Goal: Task Accomplishment & Management: Use online tool/utility

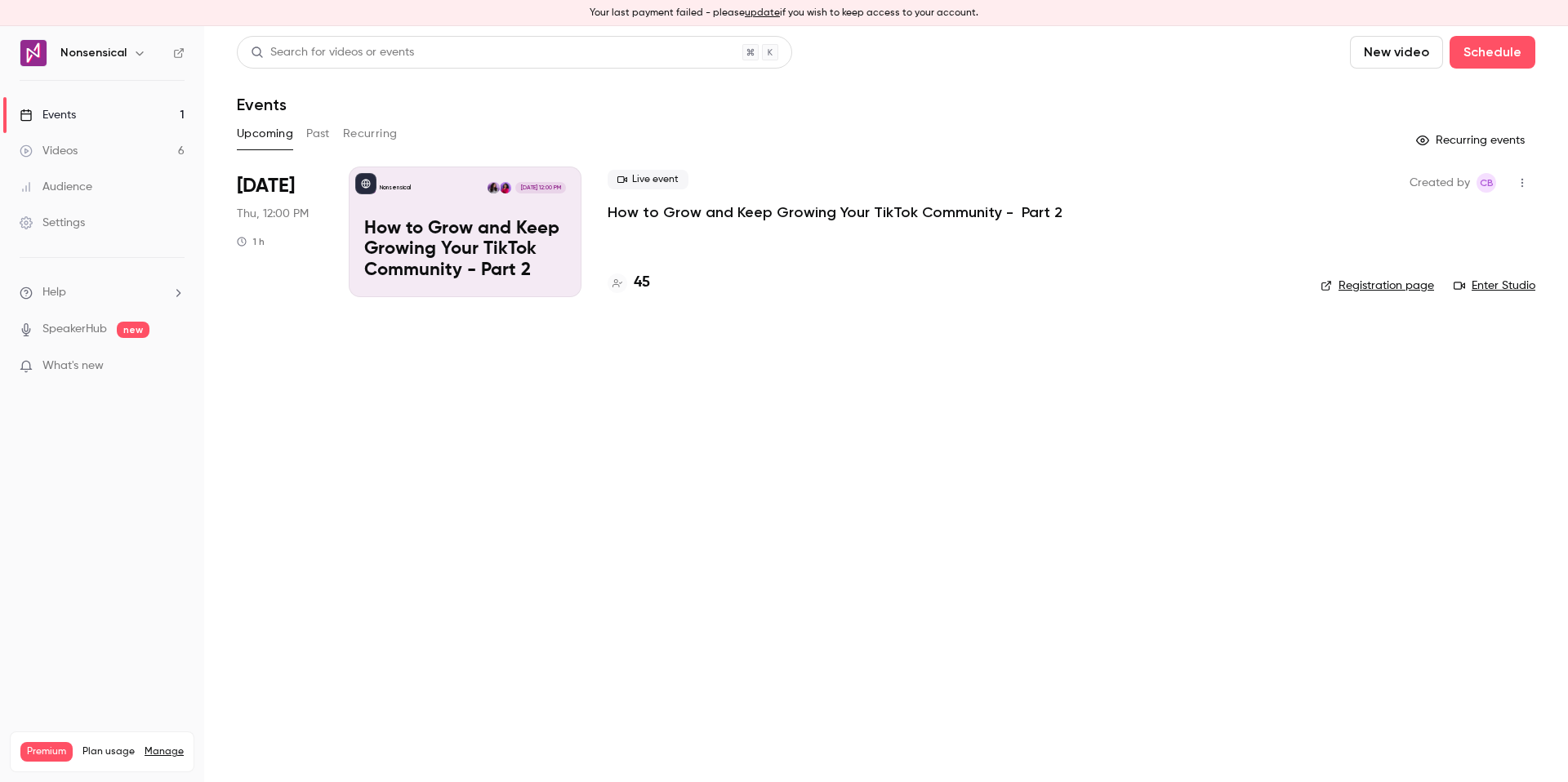
click at [304, 128] on div "Upcoming Past Recurring" at bounding box center [887, 133] width 1299 height 26
click at [287, 169] on div "[DATE] Thu, 12:00 PM 1 h" at bounding box center [280, 232] width 86 height 130
click at [416, 220] on p "How to Grow and Keep Growing Your TikTok Community - Part 2" at bounding box center [465, 250] width 202 height 63
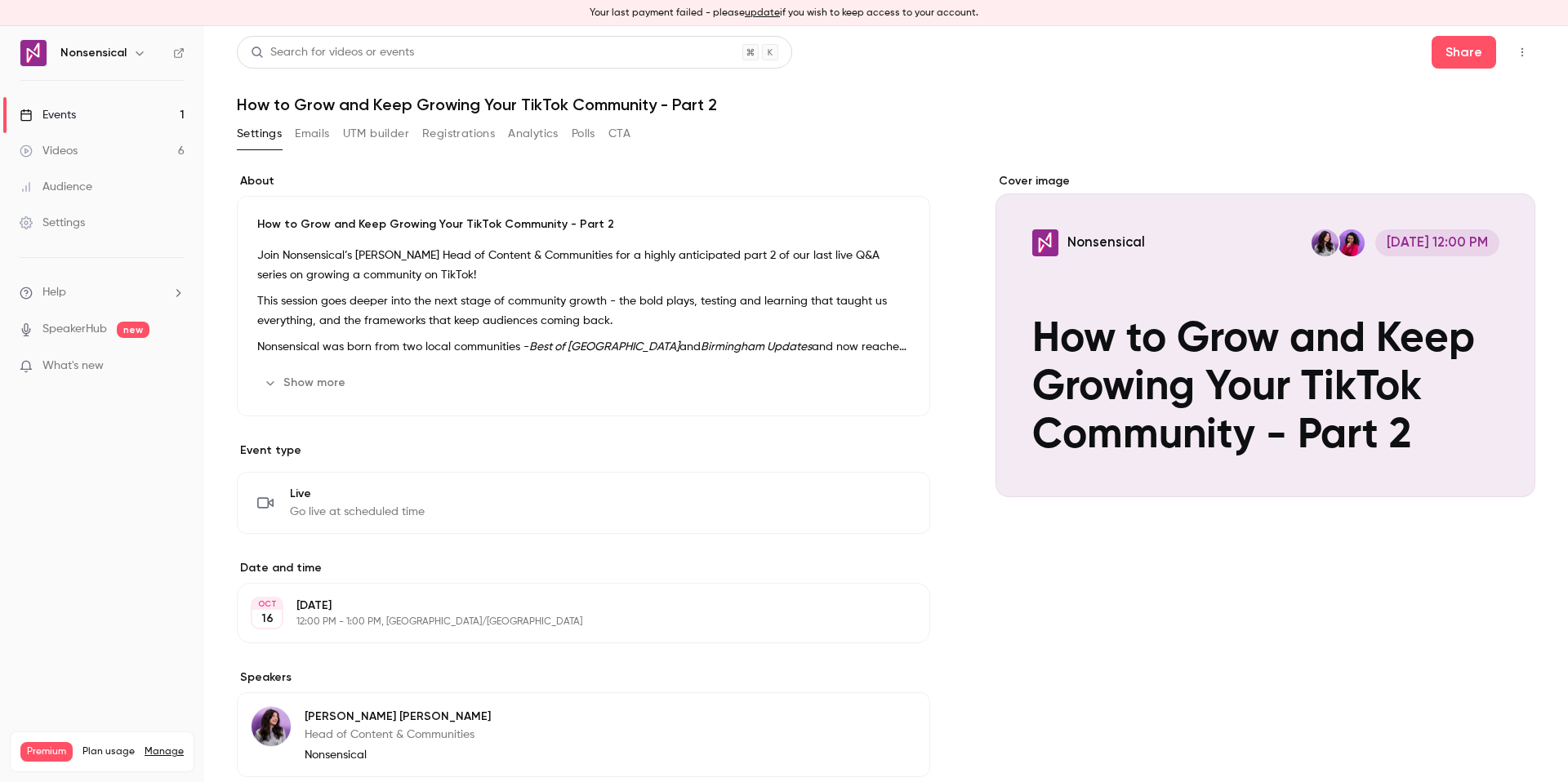
click at [393, 129] on button "UTM builder" at bounding box center [376, 133] width 66 height 26
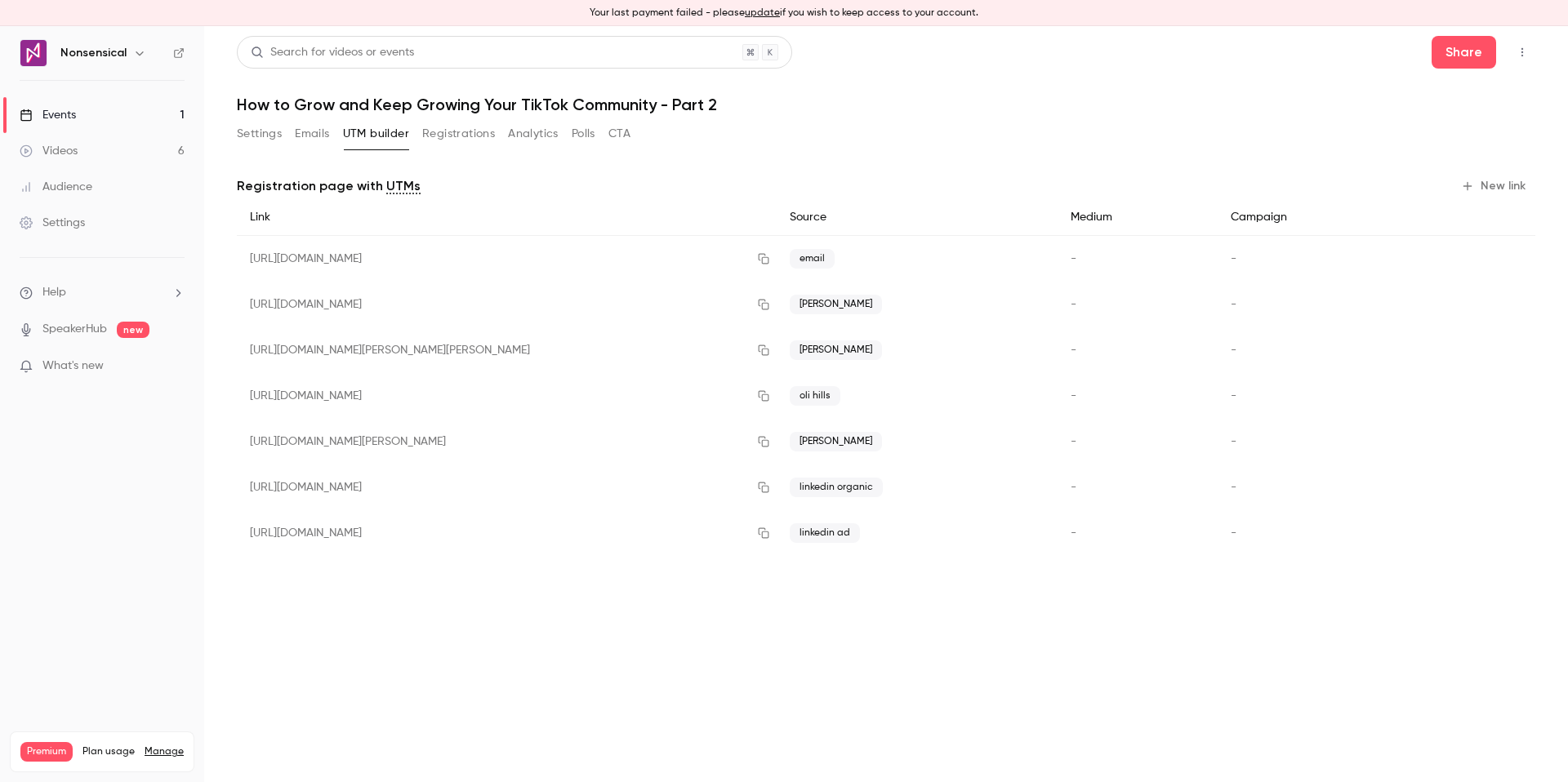
click at [1492, 189] on button "New link" at bounding box center [1495, 186] width 81 height 26
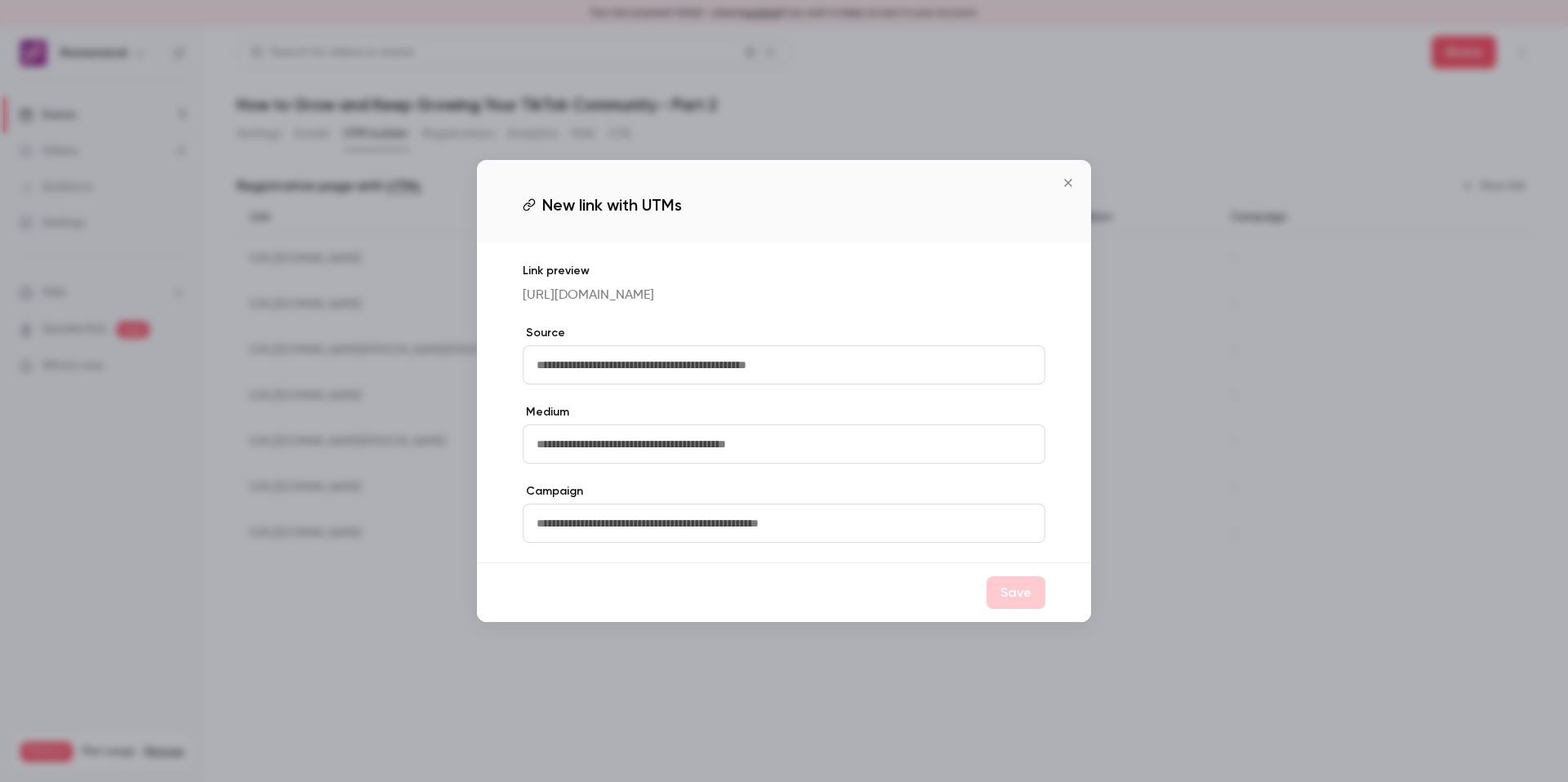
click at [797, 378] on input "text" at bounding box center [784, 365] width 523 height 40
type input "**********"
click at [999, 609] on button "Save" at bounding box center [1015, 592] width 58 height 33
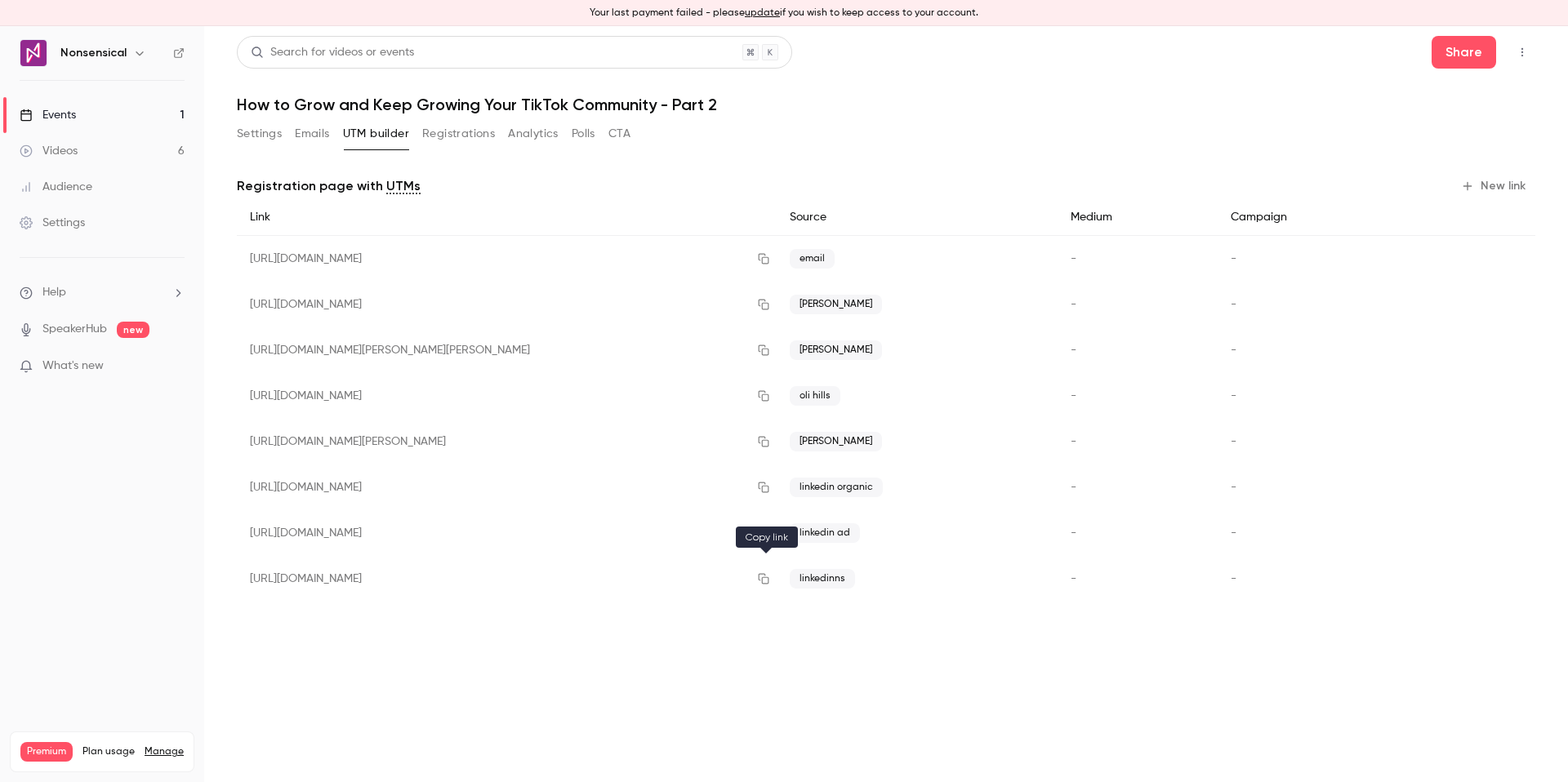
click at [767, 578] on icon "button" at bounding box center [763, 579] width 13 height 12
